Goal: Task Accomplishment & Management: Manage account settings

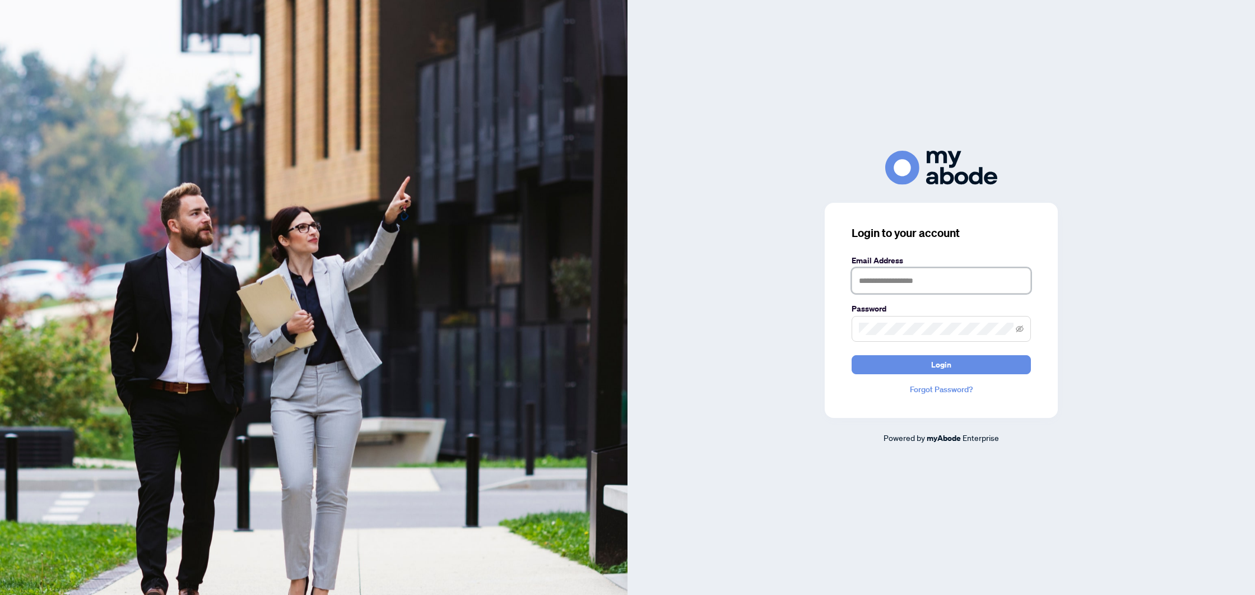
type input "**********"
drag, startPoint x: 1170, startPoint y: 334, endPoint x: 1035, endPoint y: 370, distance: 139.9
click at [1168, 335] on div "**********" at bounding box center [942, 298] width 628 height 294
click at [1007, 370] on button "Login" at bounding box center [941, 364] width 179 height 19
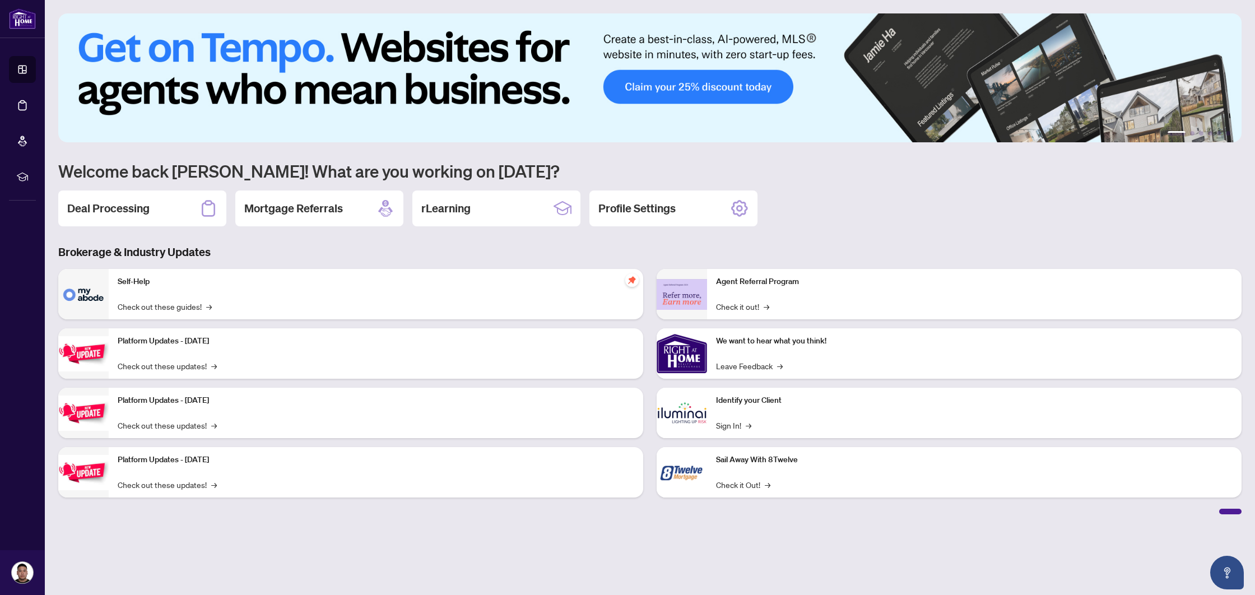
click at [344, 249] on h3 "Brokerage & Industry Updates" at bounding box center [650, 252] width 1184 height 16
click at [152, 201] on div "Deal Processing" at bounding box center [142, 209] width 168 height 36
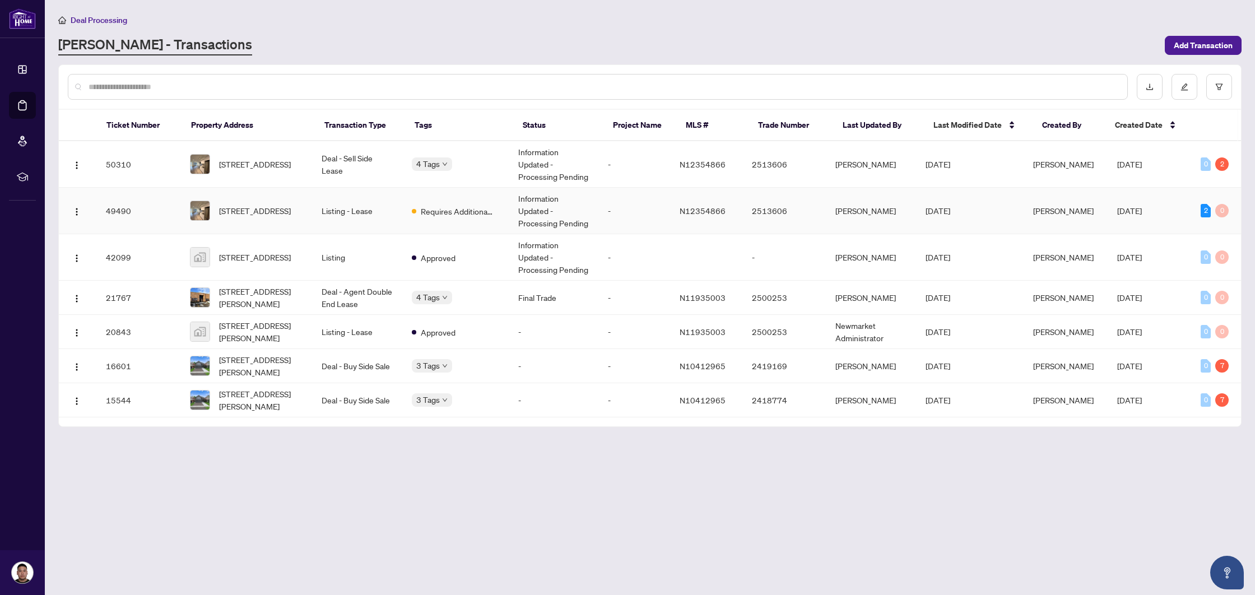
click at [249, 224] on td "[STREET_ADDRESS]" at bounding box center [247, 211] width 132 height 47
click at [332, 256] on td "Listing" at bounding box center [358, 257] width 90 height 47
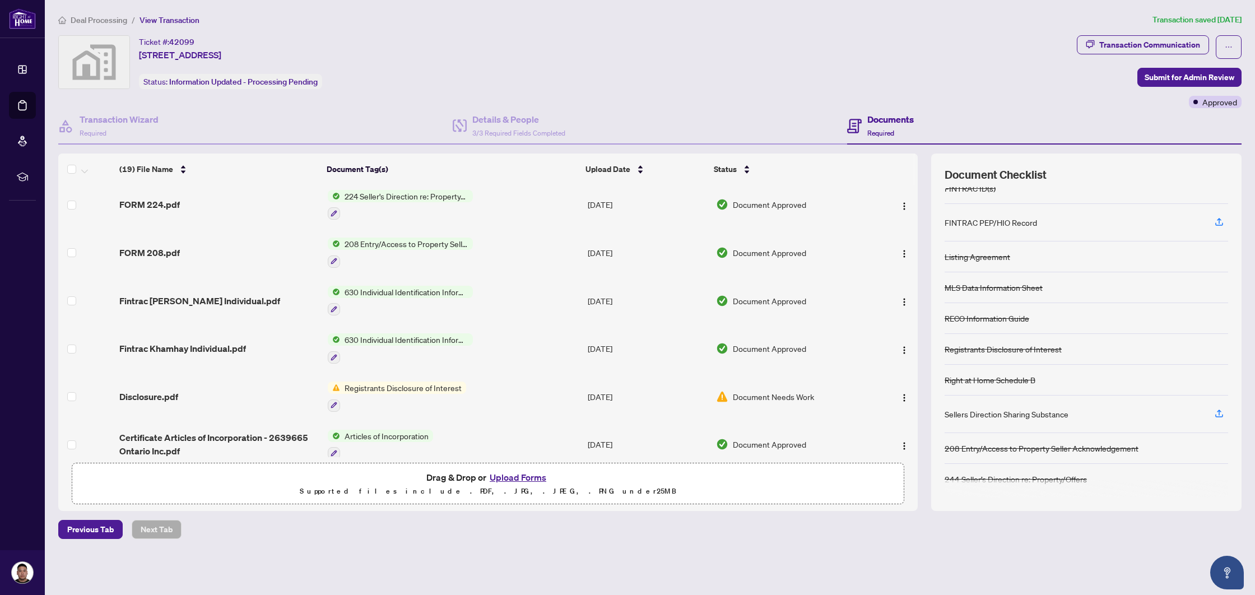
scroll to position [634, 0]
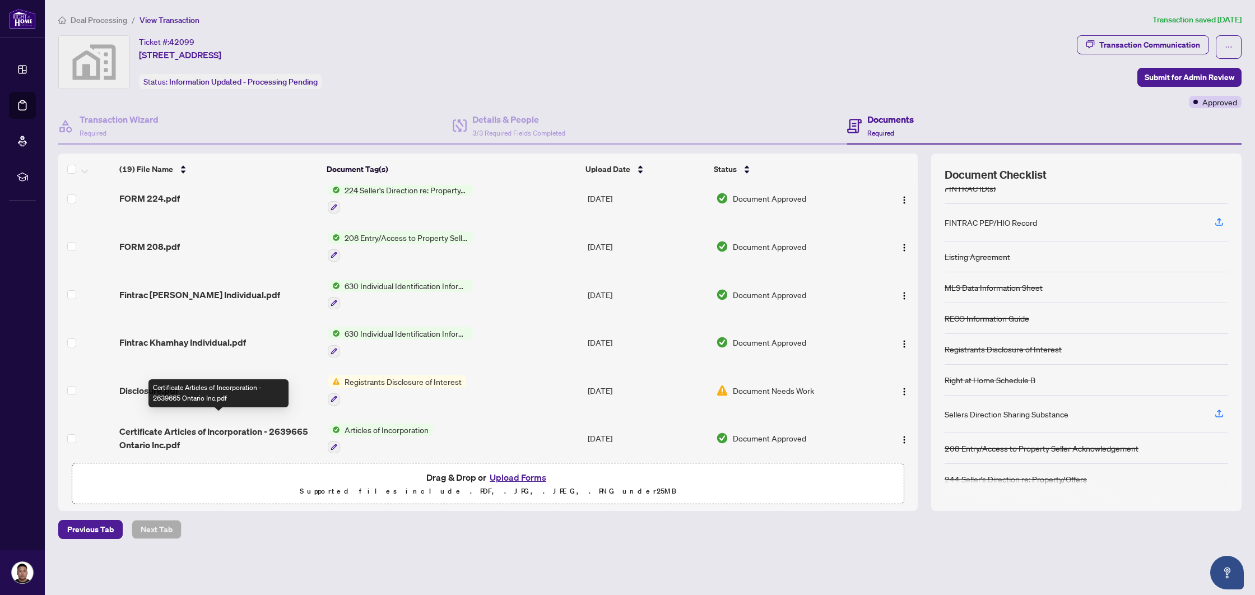
click at [252, 425] on span "Certificate Articles of Incorporation - 2639665 Ontario Inc.pdf" at bounding box center [218, 438] width 199 height 27
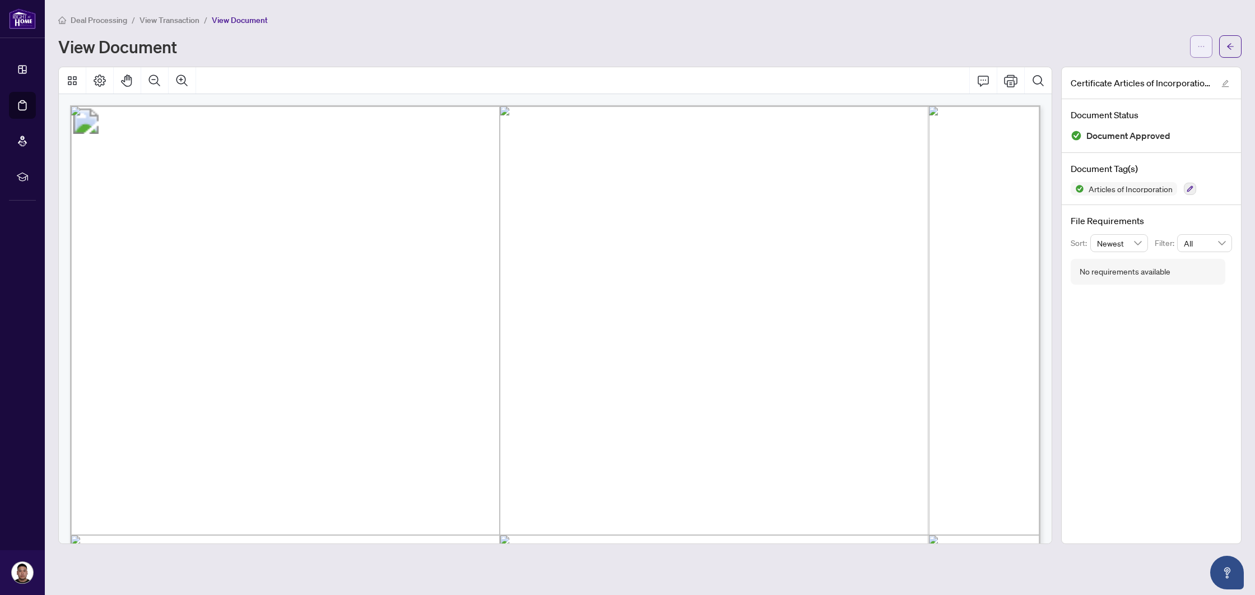
click at [1200, 44] on icon "ellipsis" at bounding box center [1202, 47] width 8 height 8
click at [1143, 70] on span "Download" at bounding box center [1161, 70] width 85 height 12
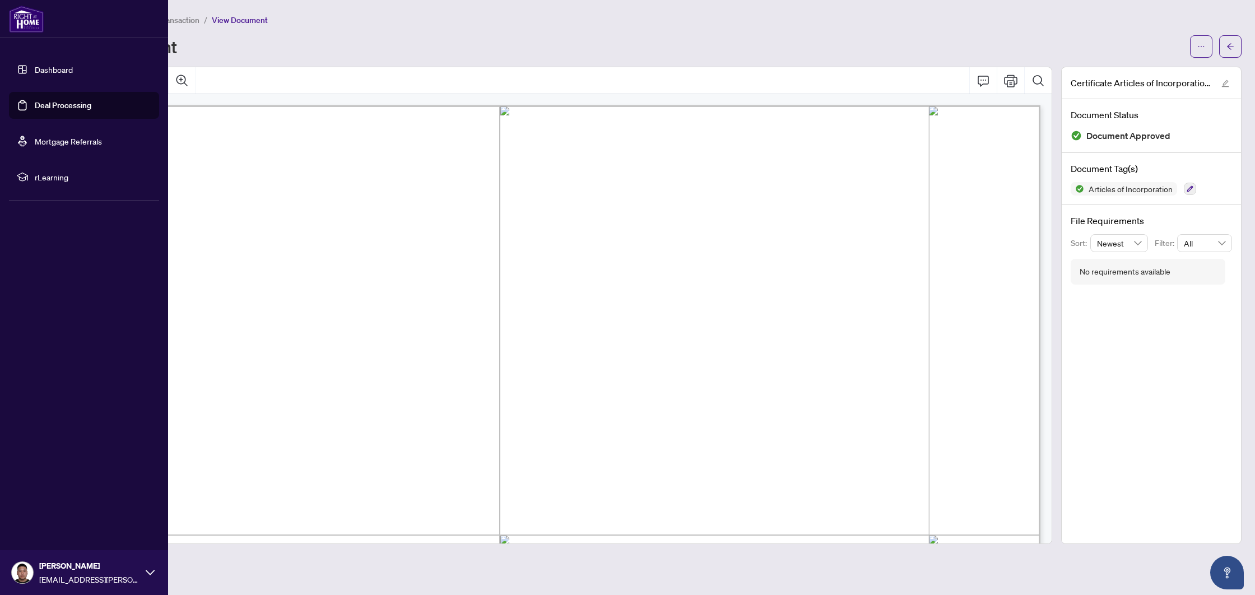
click at [35, 70] on link "Dashboard" at bounding box center [54, 69] width 38 height 10
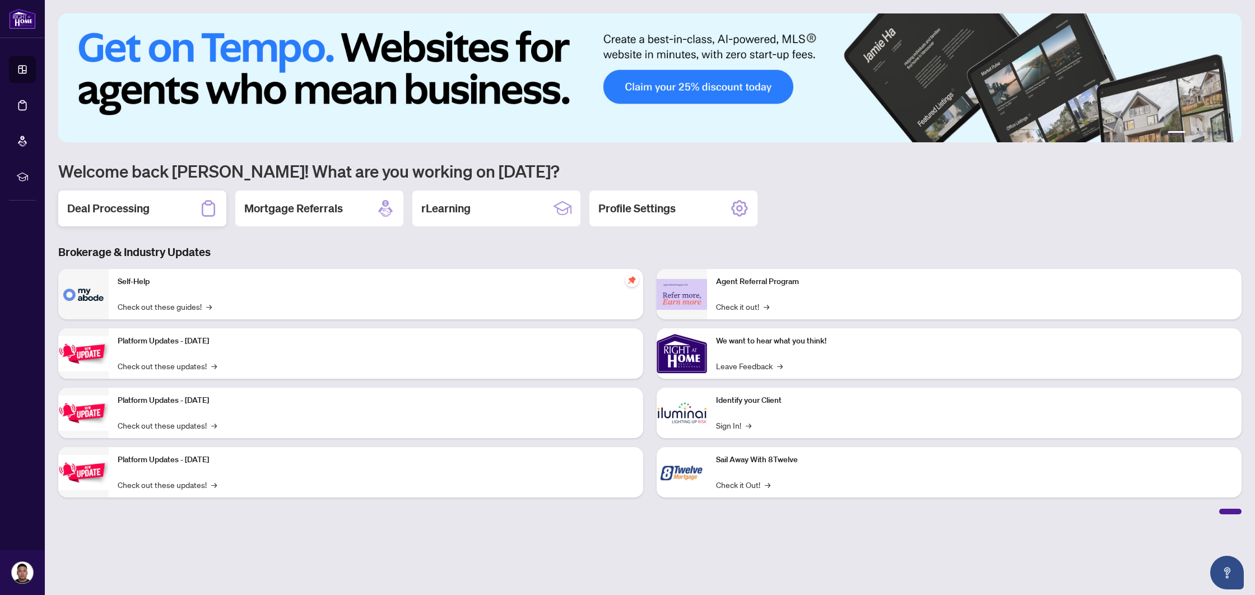
click at [147, 213] on h2 "Deal Processing" at bounding box center [108, 209] width 82 height 16
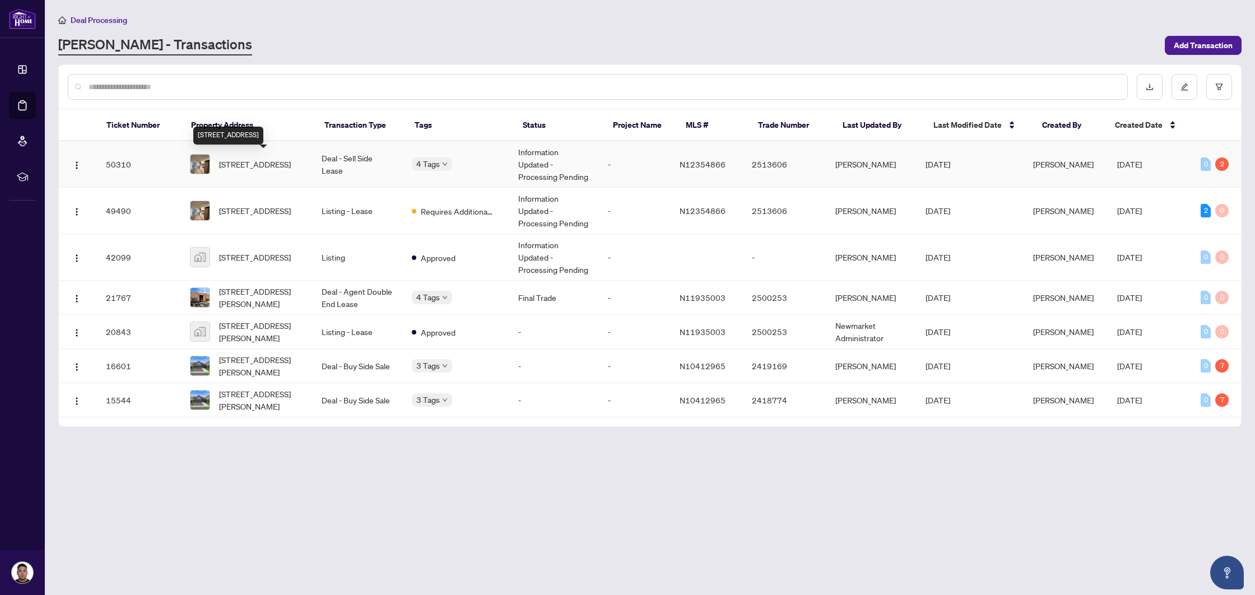
click at [308, 172] on td "[STREET_ADDRESS]" at bounding box center [247, 164] width 132 height 47
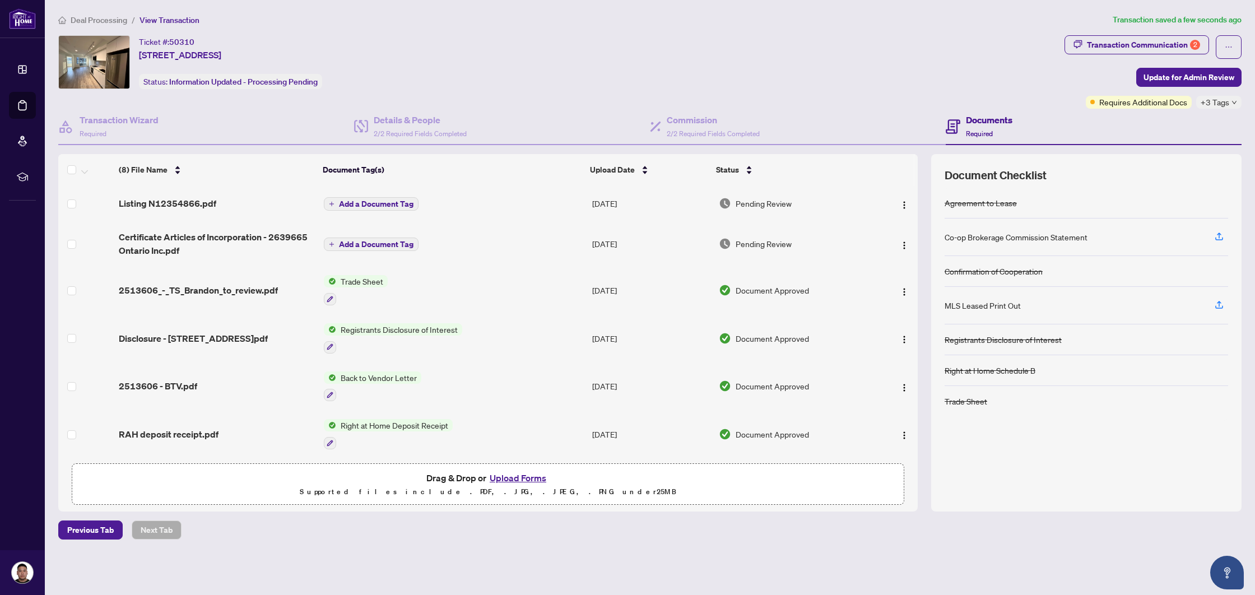
click at [358, 245] on span "Add a Document Tag" at bounding box center [376, 244] width 75 height 8
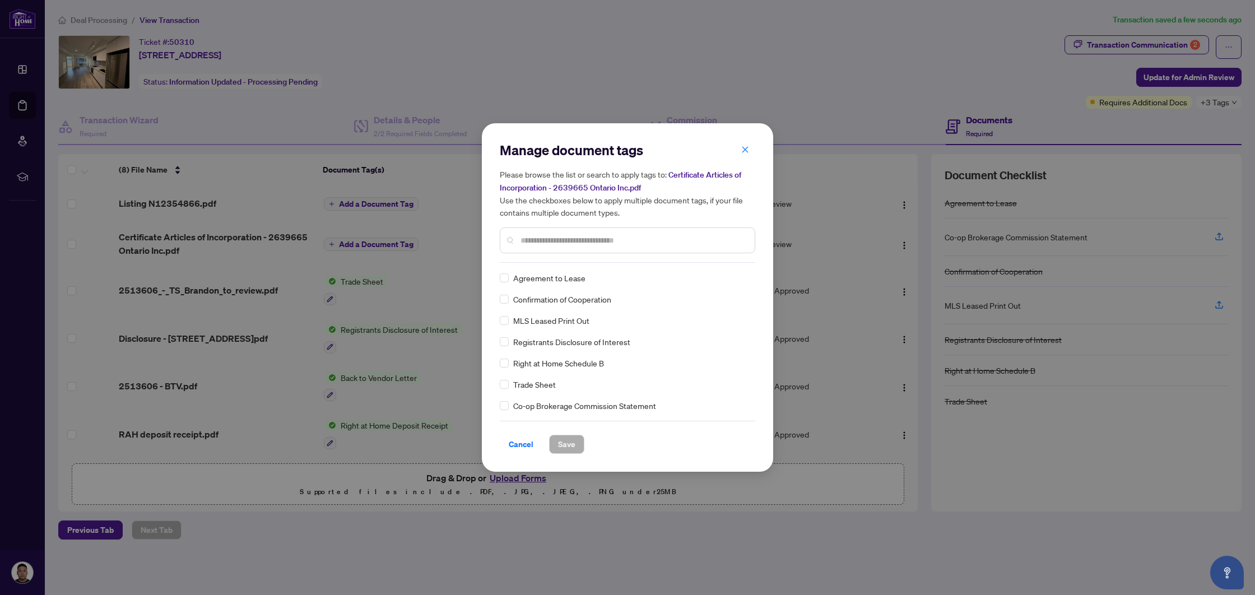
click at [581, 242] on input "text" at bounding box center [633, 240] width 225 height 12
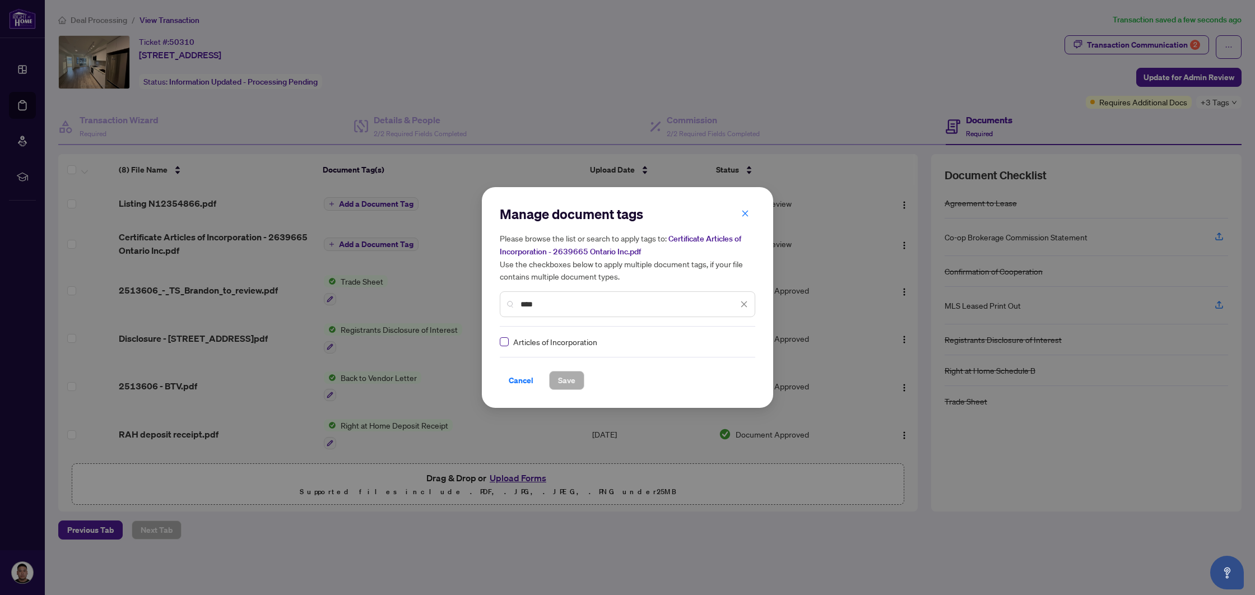
type input "****"
click at [573, 382] on span "Save" at bounding box center [566, 381] width 17 height 18
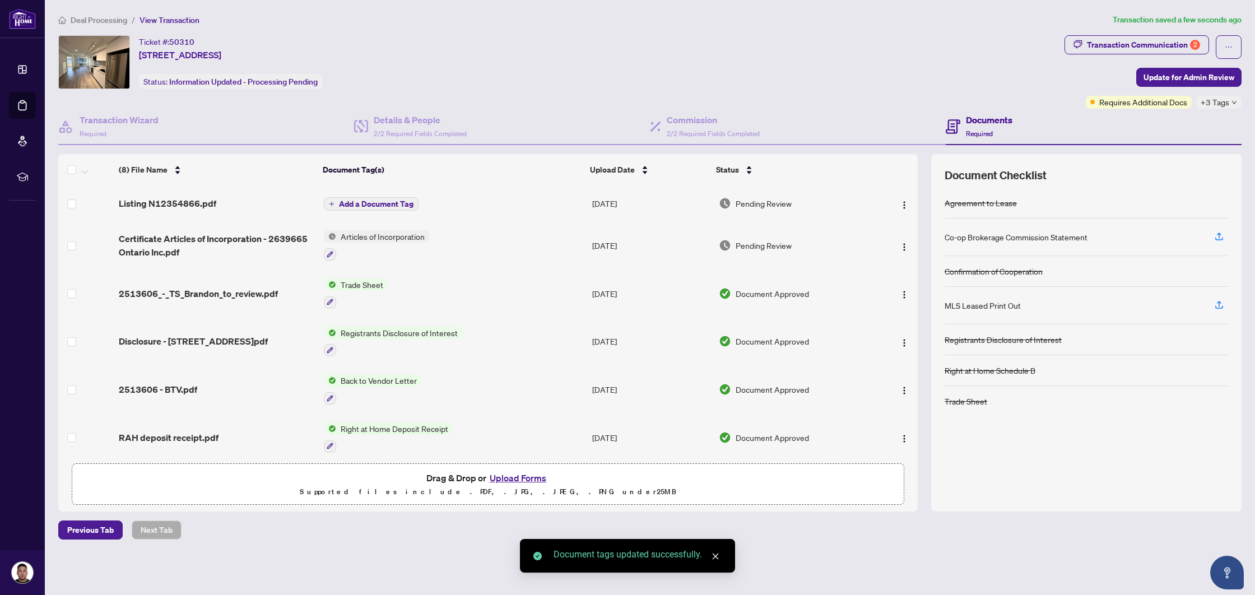
click at [360, 201] on span "Add a Document Tag" at bounding box center [376, 204] width 75 height 8
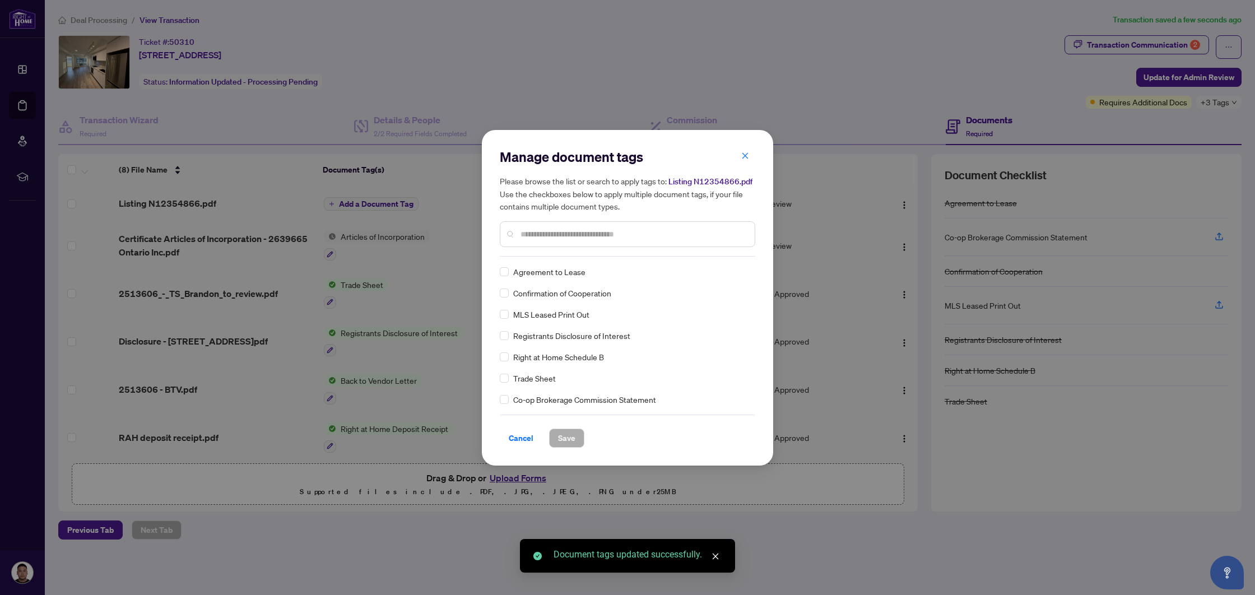
click at [576, 261] on div "Manage document tags Please browse the list or search to apply tags to: Listing…" at bounding box center [628, 298] width 256 height 300
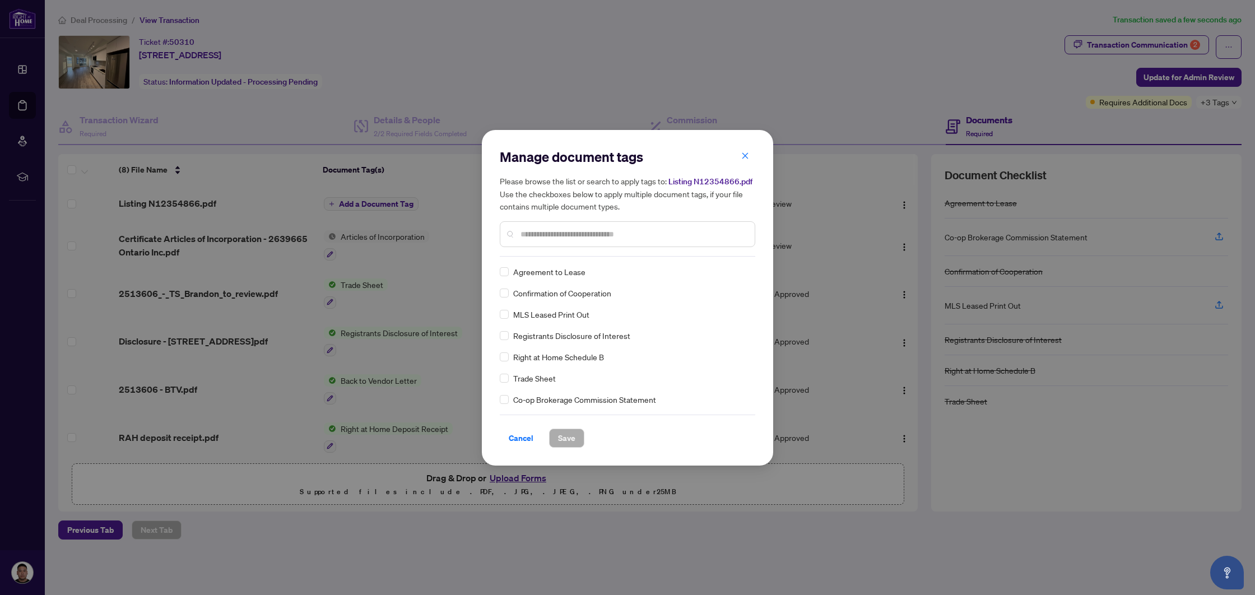
click at [573, 237] on input "text" at bounding box center [633, 234] width 225 height 12
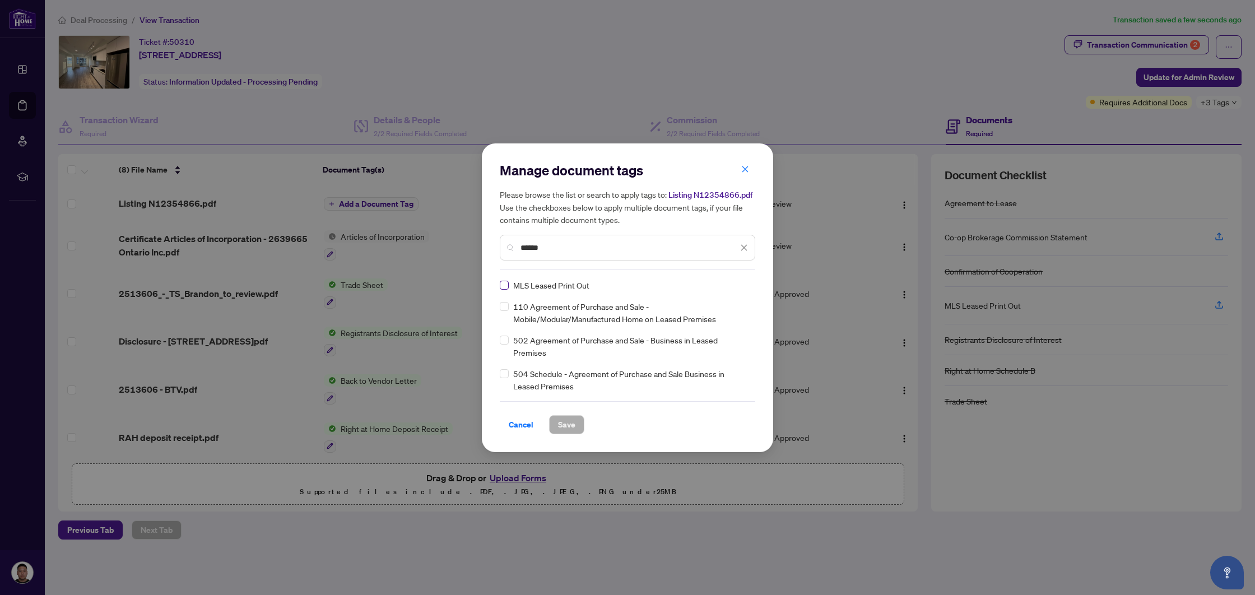
type input "******"
click at [569, 424] on span "Save" at bounding box center [566, 425] width 17 height 18
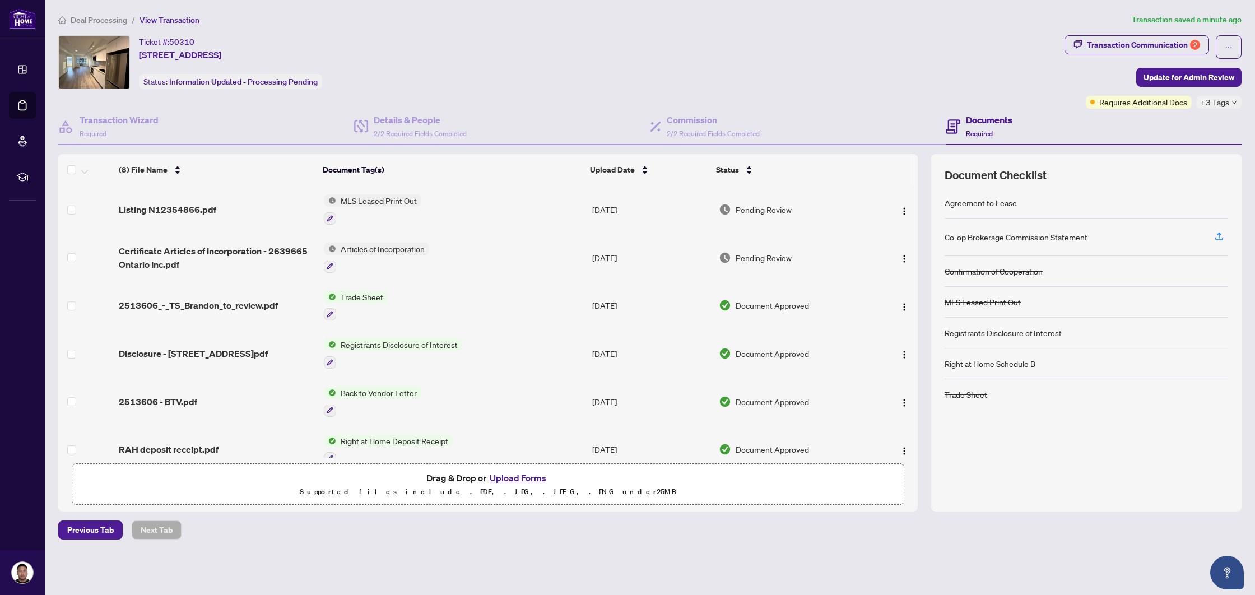
click at [383, 201] on span "MLS Leased Print Out" at bounding box center [378, 200] width 85 height 12
click at [168, 205] on span "Listing N12354866.pdf" at bounding box center [168, 209] width 98 height 13
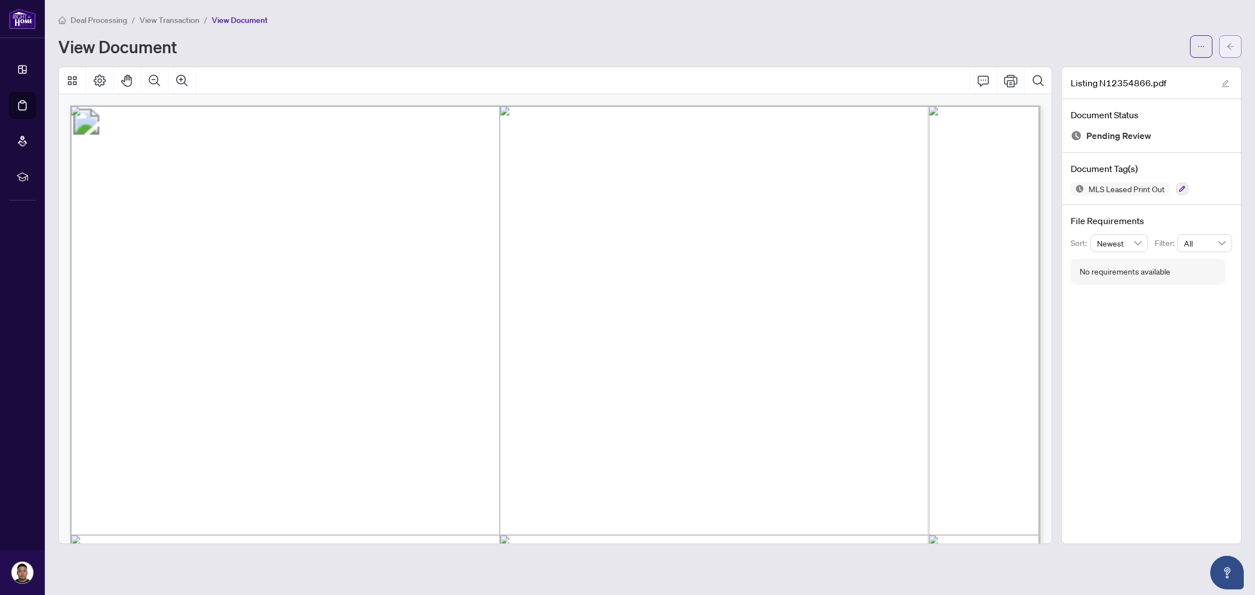
click at [1222, 50] on button "button" at bounding box center [1231, 46] width 22 height 22
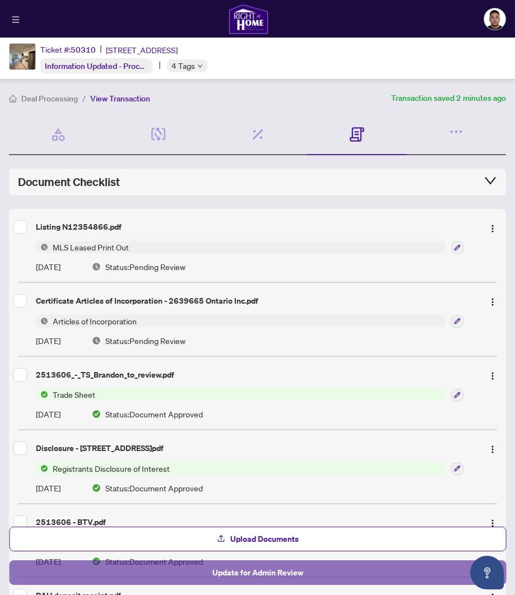
click at [288, 580] on span "Update for Admin Review" at bounding box center [257, 573] width 91 height 18
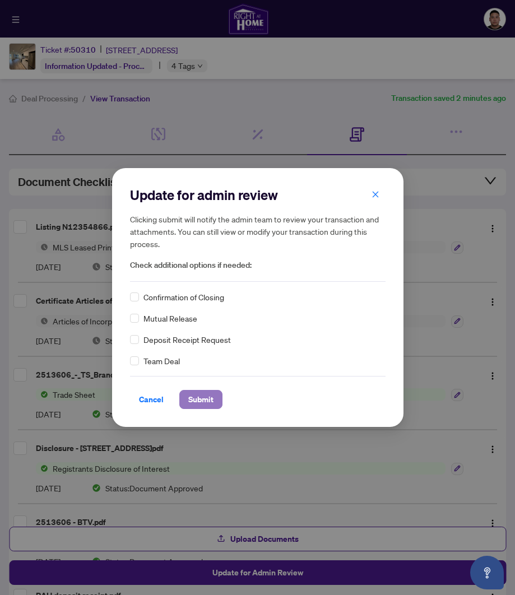
click at [206, 397] on span "Submit" at bounding box center [200, 400] width 25 height 18
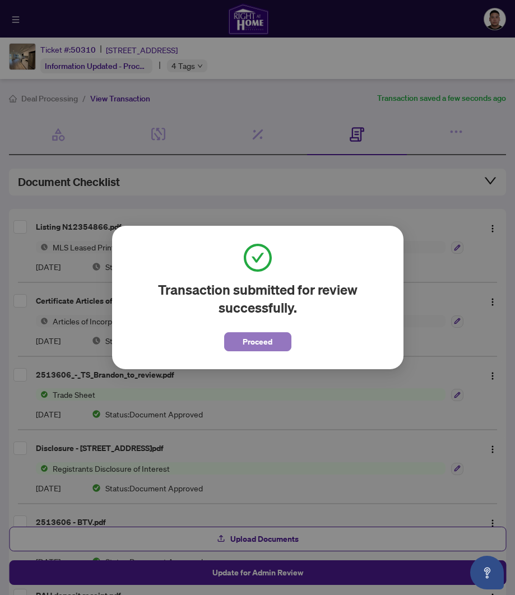
click at [276, 344] on button "Proceed" at bounding box center [257, 341] width 67 height 19
